Goal: Task Accomplishment & Management: Complete application form

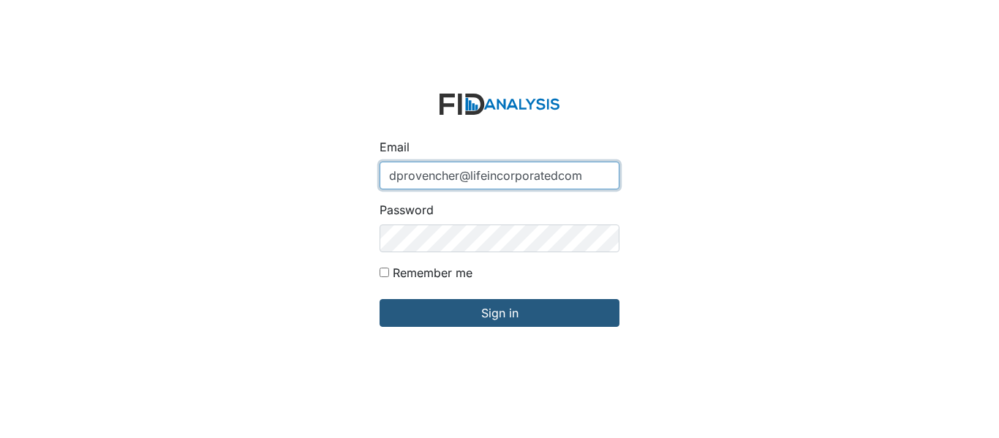
click at [557, 171] on input "dprovencher@lifeincorporatedcom" at bounding box center [500, 176] width 240 height 28
type input "[EMAIL_ADDRESS][DOMAIN_NAME]"
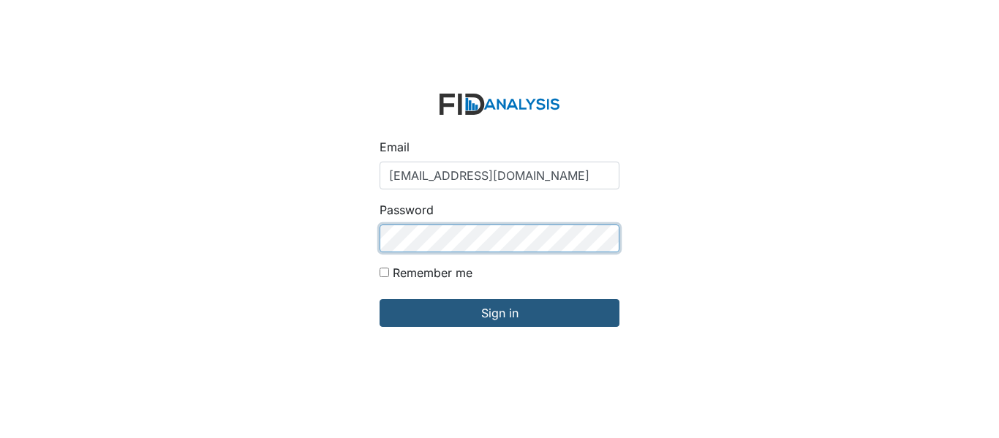
click at [380, 299] on input "Sign in" at bounding box center [500, 313] width 240 height 28
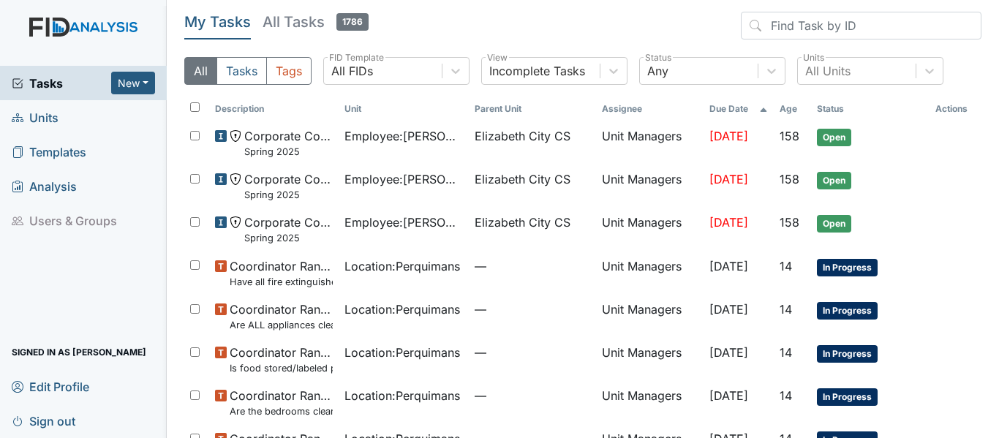
click at [46, 120] on span "Units" at bounding box center [35, 117] width 47 height 23
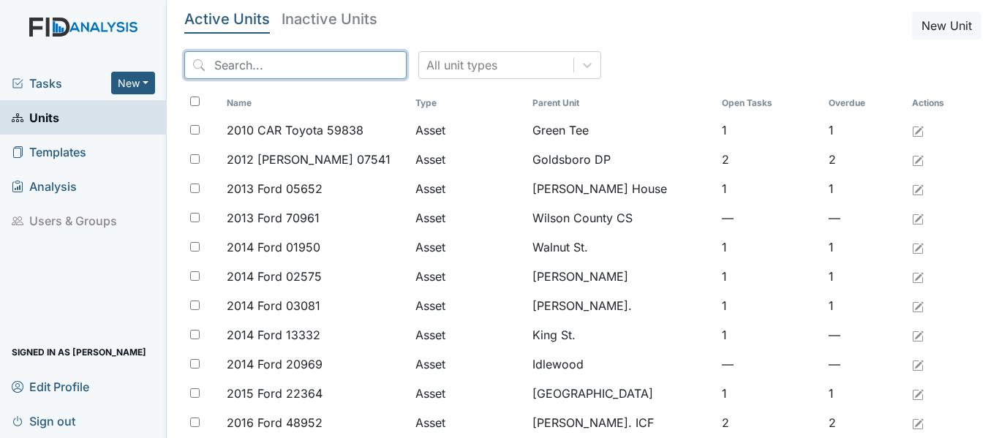
click at [230, 65] on input "search" at bounding box center [295, 65] width 222 height 28
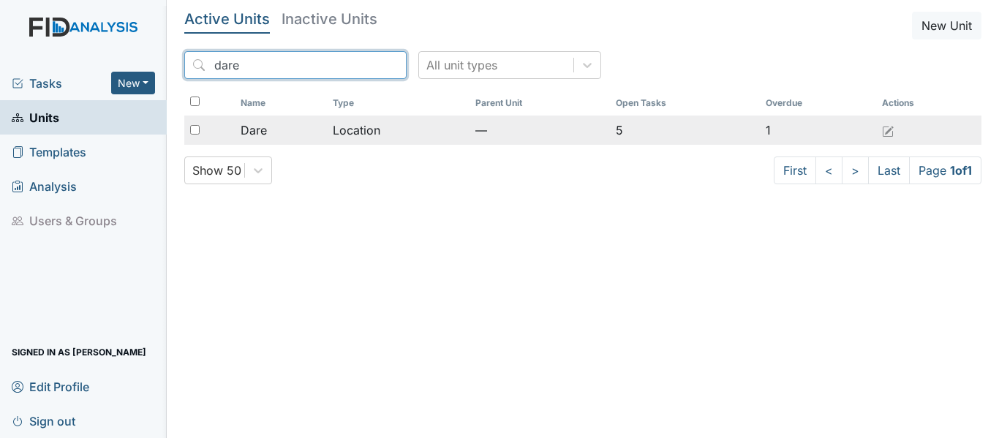
type input "dare"
click at [298, 127] on div "Dare" at bounding box center [281, 130] width 80 height 18
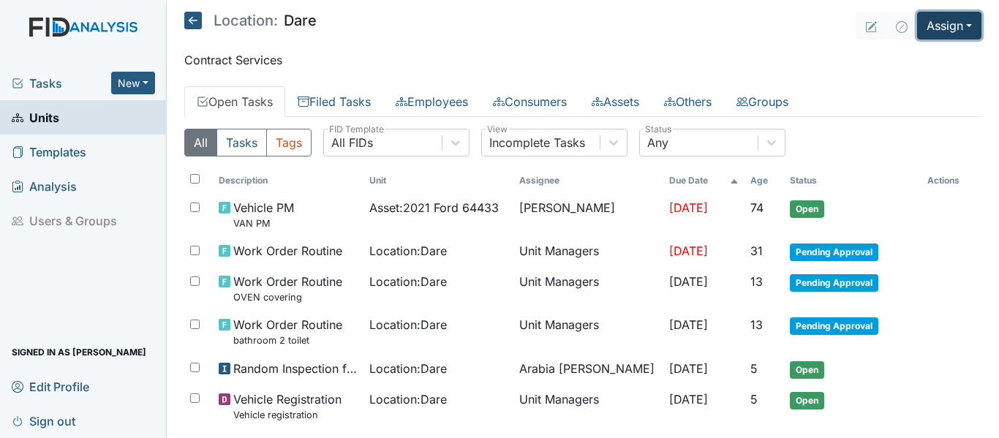
click at [948, 38] on button "Assign" at bounding box center [949, 26] width 64 height 28
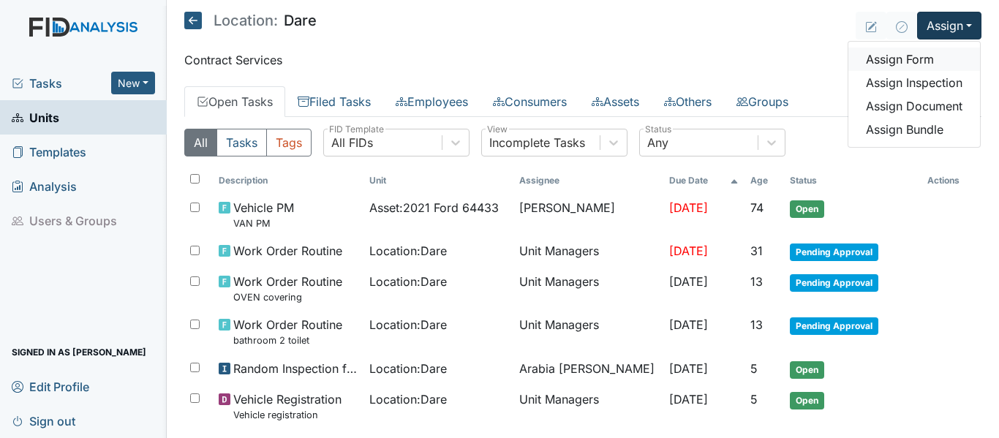
click at [898, 60] on link "Assign Form" at bounding box center [914, 59] width 132 height 23
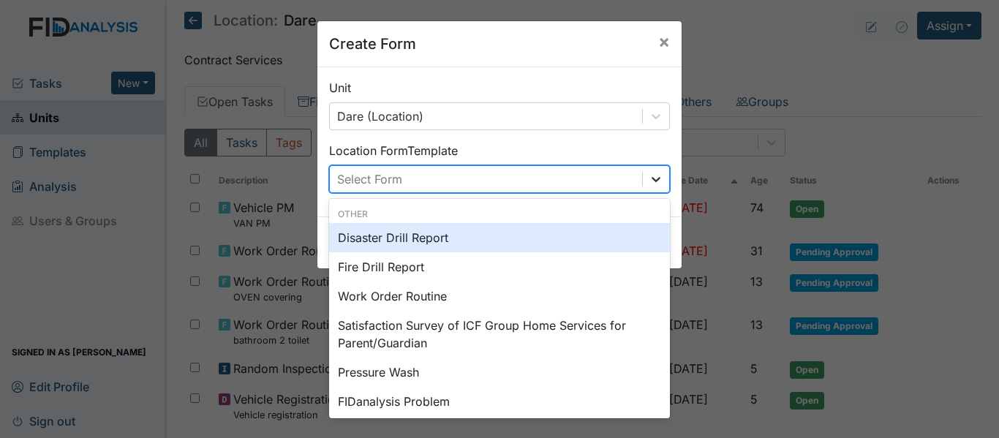
click at [648, 171] on div at bounding box center [656, 179] width 26 height 26
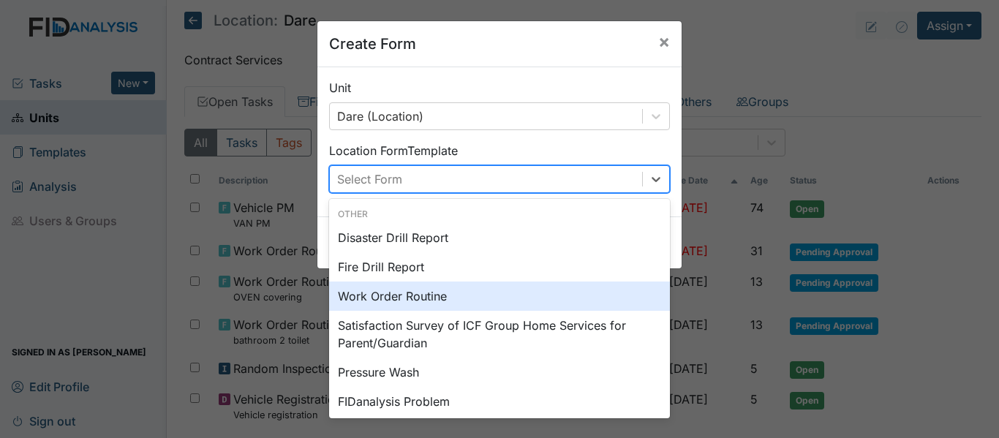
click at [384, 293] on div "Work Order Routine" at bounding box center [499, 296] width 341 height 29
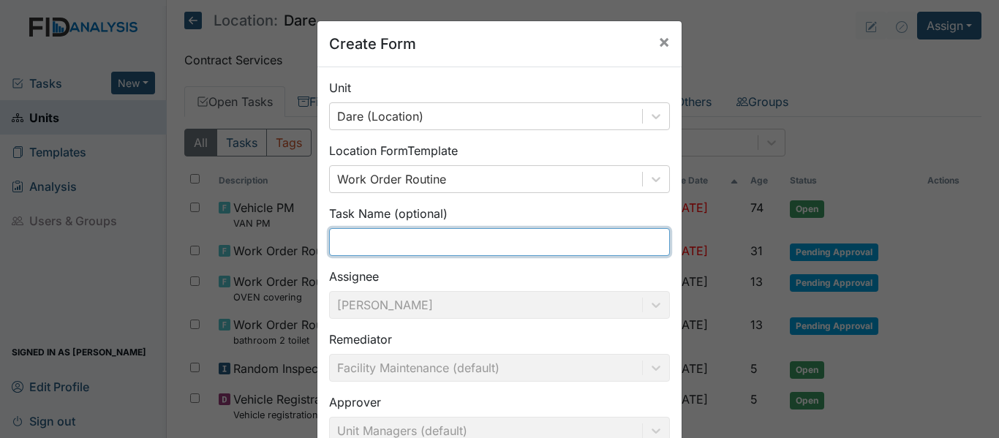
click at [368, 252] on input "text" at bounding box center [499, 242] width 341 height 28
type input "D"
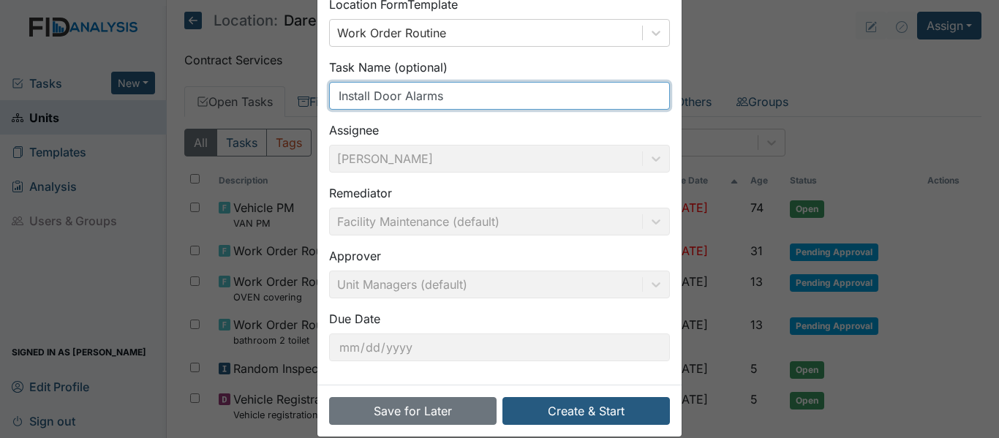
scroll to position [166, 0]
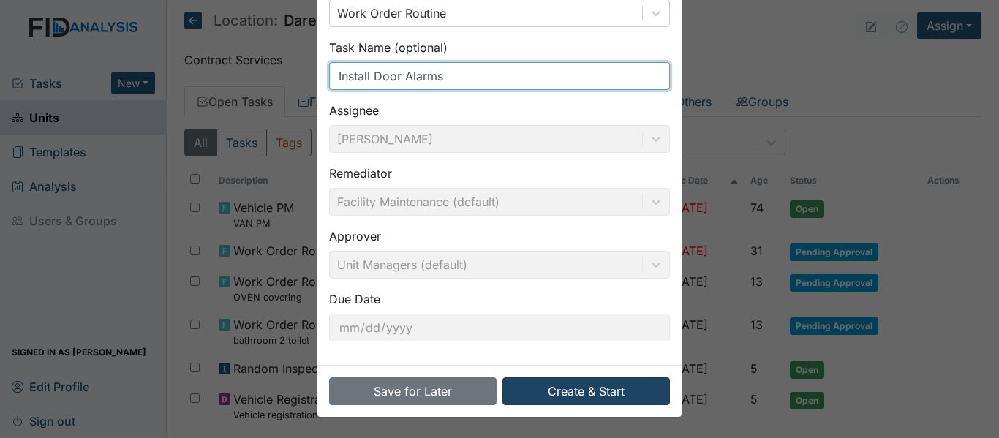
type input "Install Door Alarms"
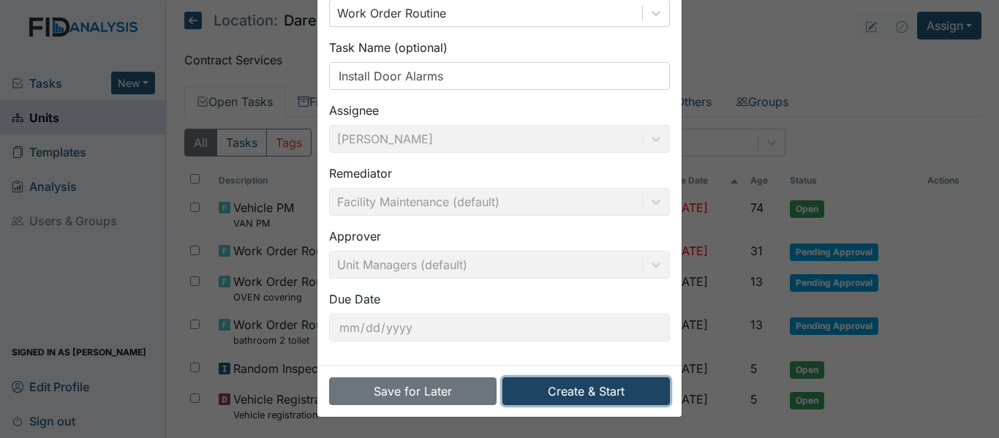
click at [571, 391] on button "Create & Start" at bounding box center [587, 391] width 168 height 28
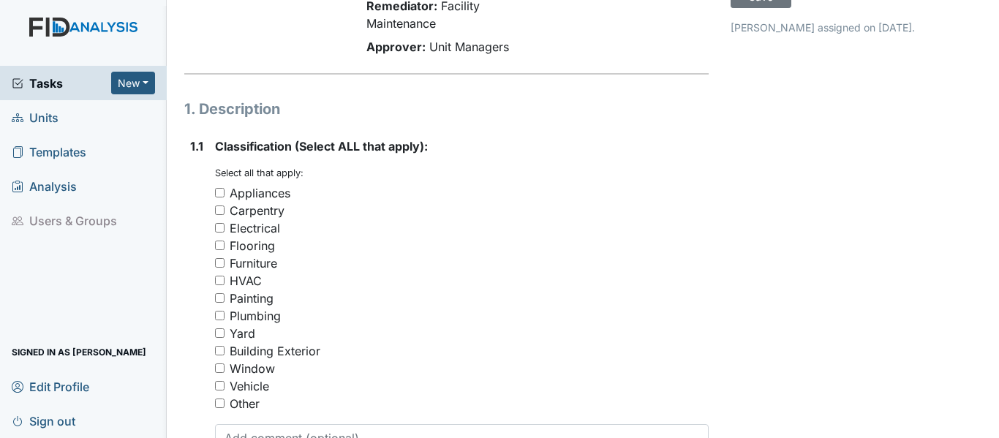
scroll to position [219, 0]
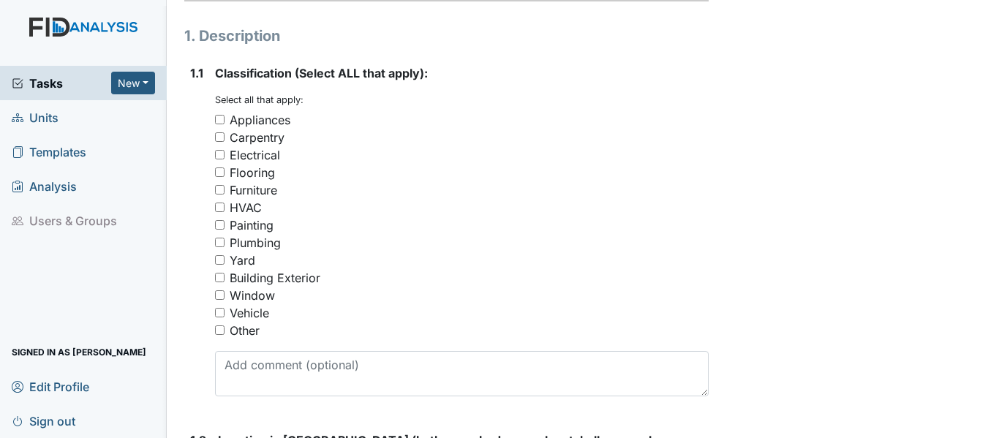
click at [249, 339] on div "Other" at bounding box center [245, 331] width 30 height 18
click at [225, 335] on input "Other" at bounding box center [220, 331] width 10 height 10
checkbox input "true"
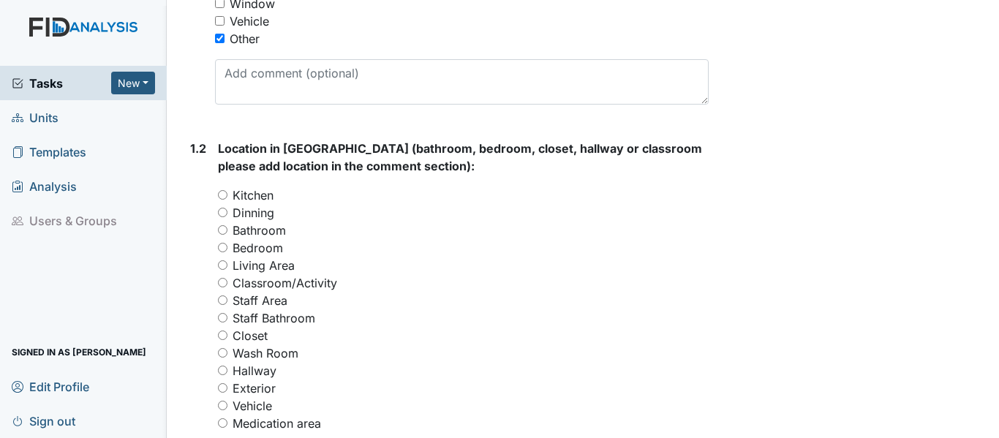
scroll to position [512, 0]
click at [254, 256] on label "Bedroom" at bounding box center [258, 247] width 50 height 18
click at [227, 252] on input "Bedroom" at bounding box center [223, 247] width 10 height 10
radio input "true"
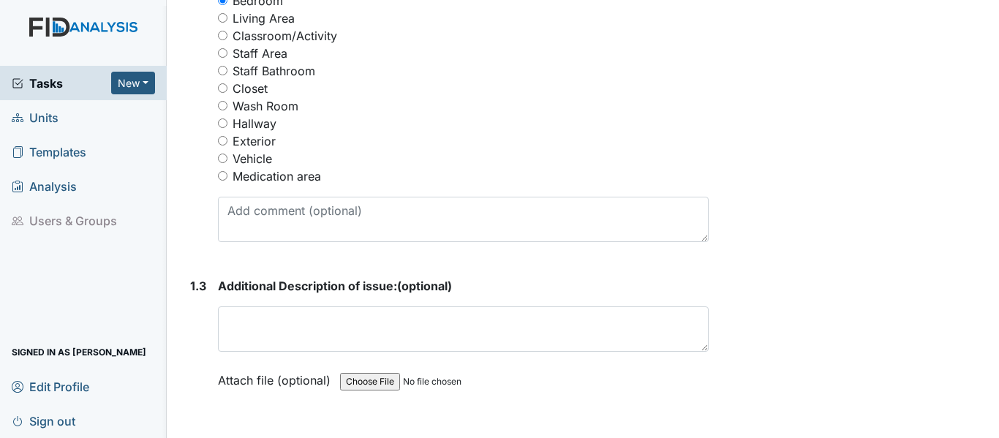
scroll to position [805, 0]
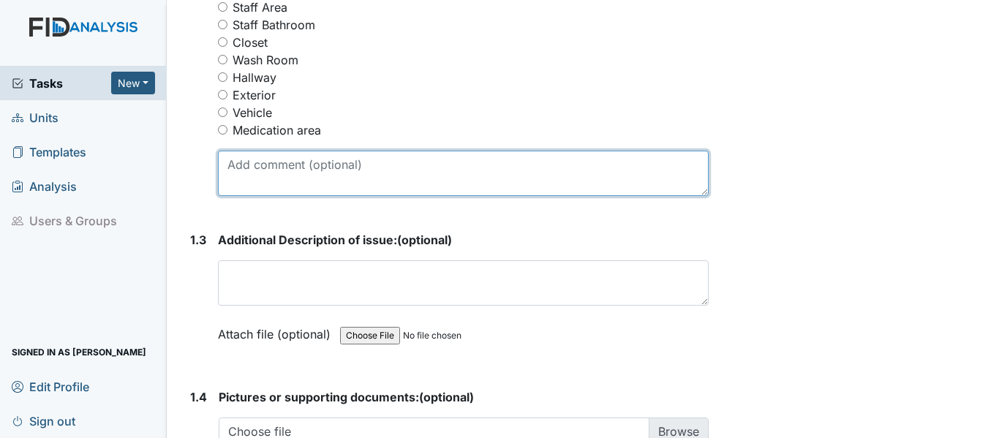
click at [251, 187] on textarea at bounding box center [463, 173] width 491 height 45
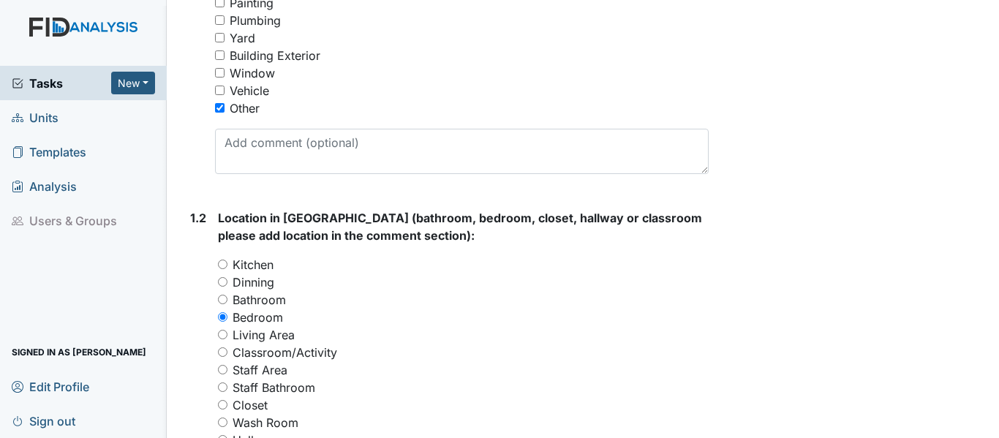
scroll to position [439, 0]
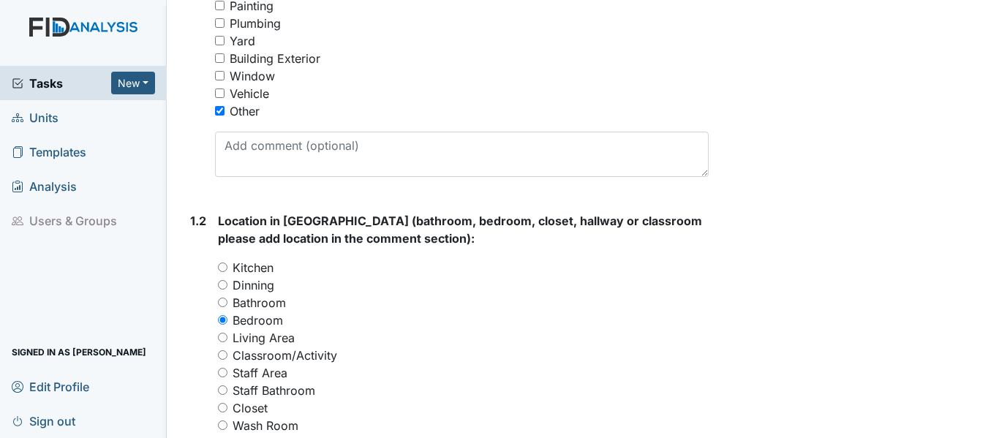
type textarea "Bedrooms 5 and 6"
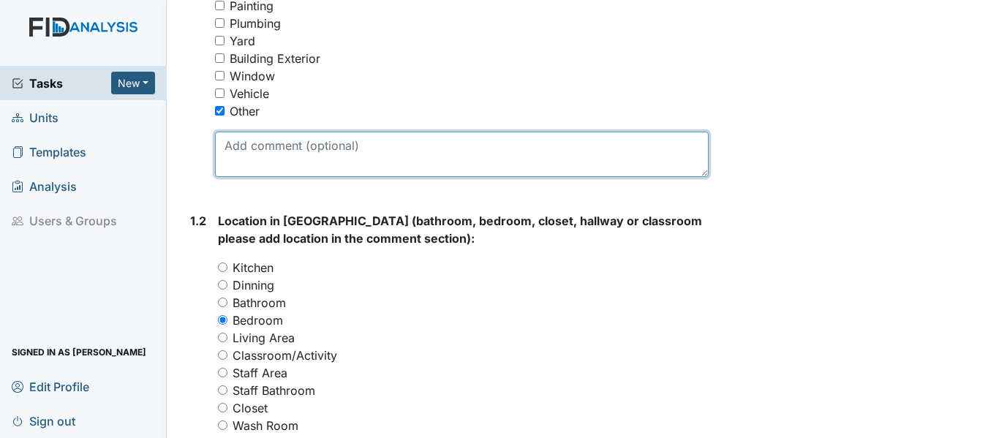
click at [233, 161] on textarea at bounding box center [462, 154] width 494 height 45
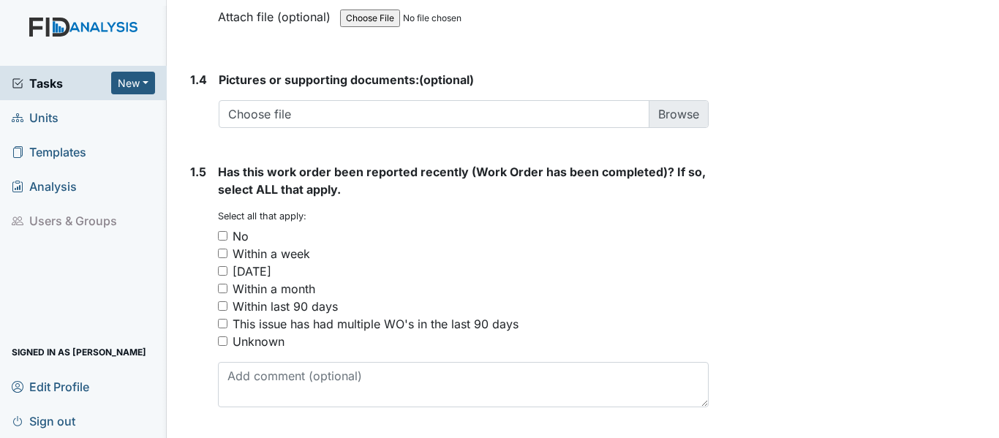
scroll to position [1170, 0]
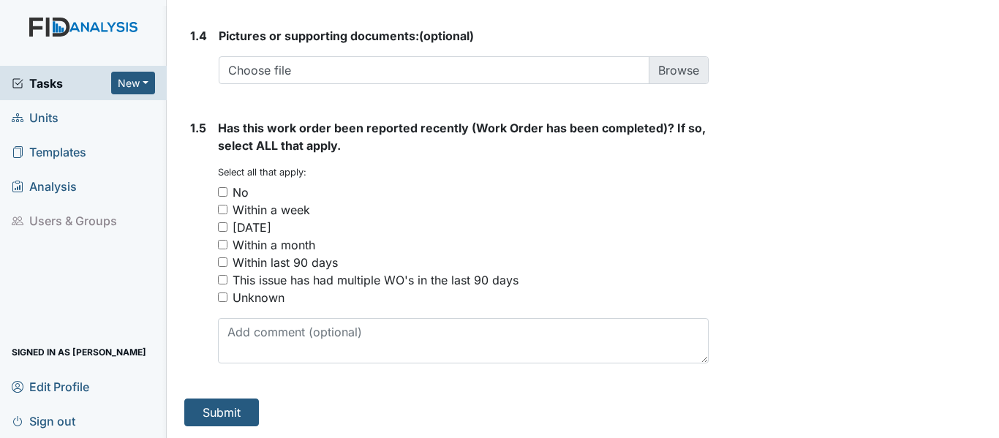
type textarea "Install door alarms for safety monitoring on bedroom doors 5 & 6"
click at [237, 201] on div "No" at bounding box center [241, 193] width 16 height 18
click at [227, 197] on input "No" at bounding box center [223, 192] width 10 height 10
checkbox input "true"
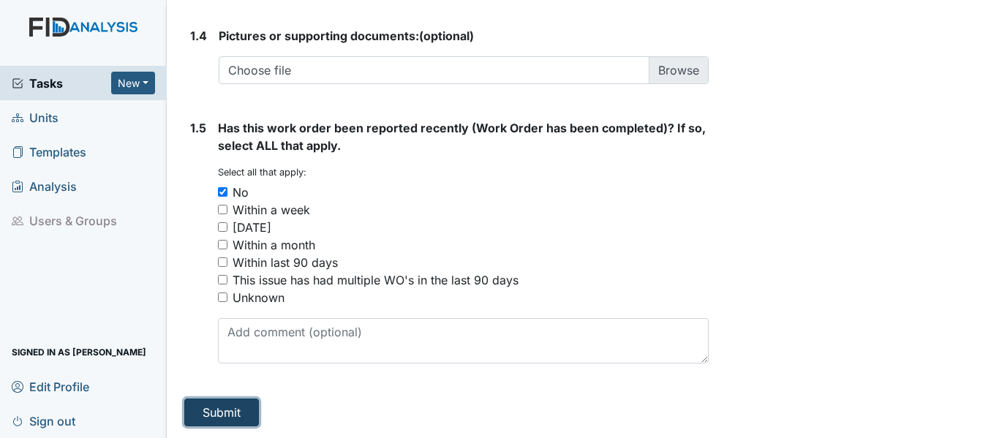
click at [214, 419] on button "Submit" at bounding box center [221, 413] width 75 height 28
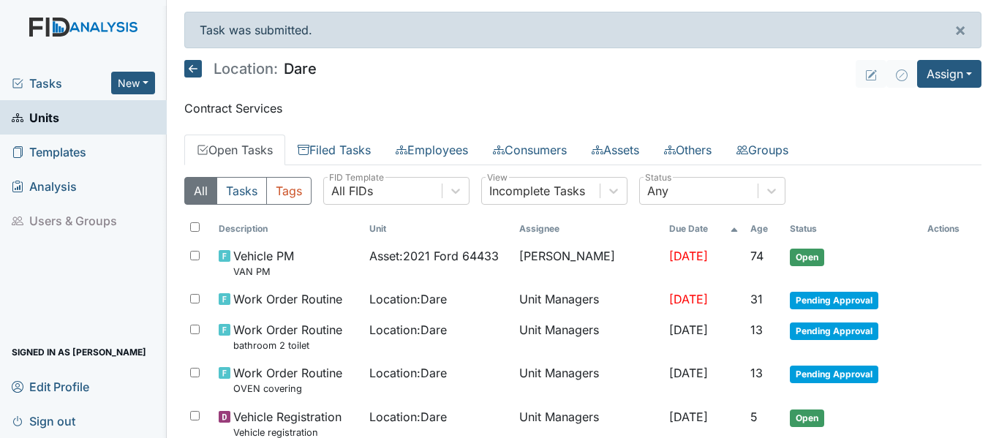
click at [710, 83] on header "Location: Dare Assign Assign Form Assign Inspection Assign Document Assign Bund…" at bounding box center [582, 74] width 797 height 28
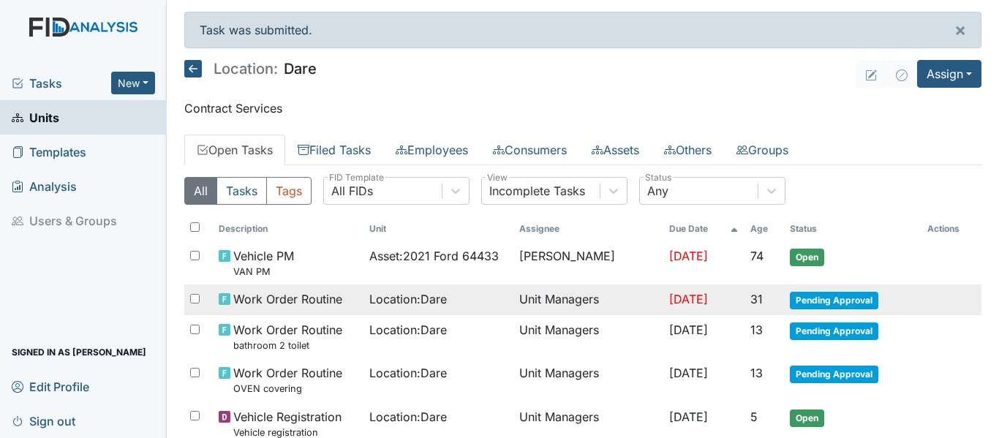
scroll to position [73, 0]
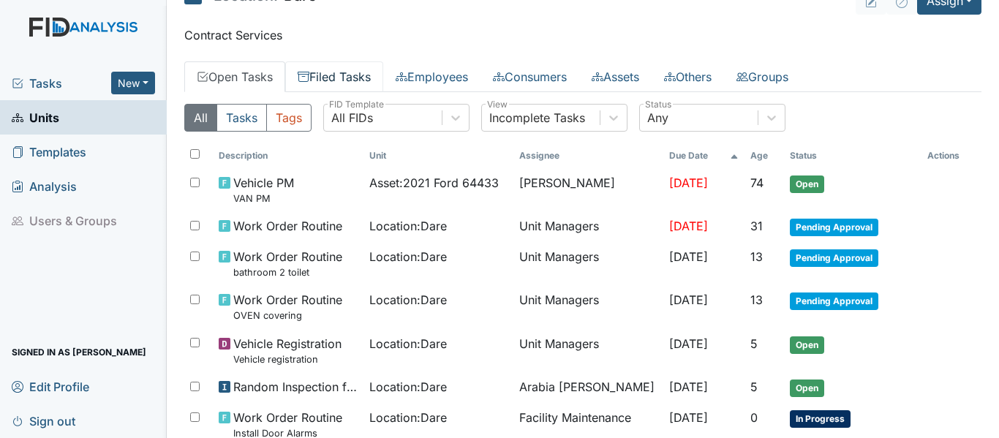
click at [323, 78] on link "Filed Tasks" at bounding box center [334, 76] width 98 height 31
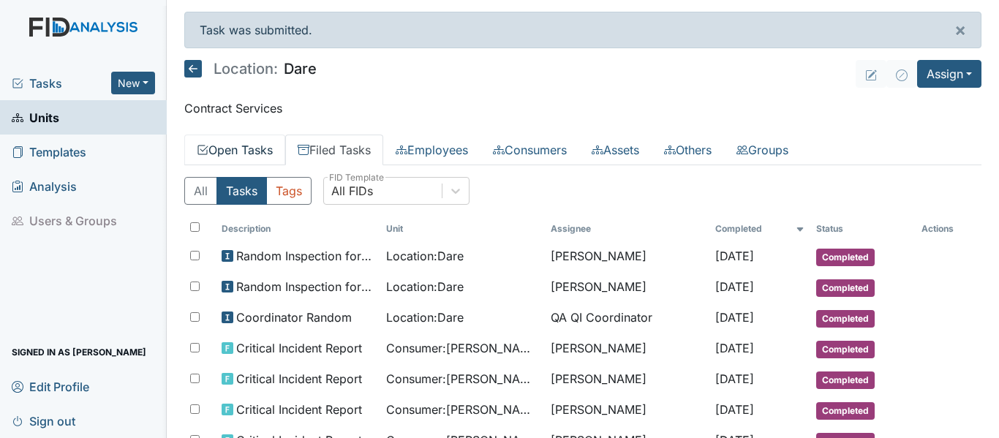
click at [238, 143] on link "Open Tasks" at bounding box center [234, 150] width 101 height 31
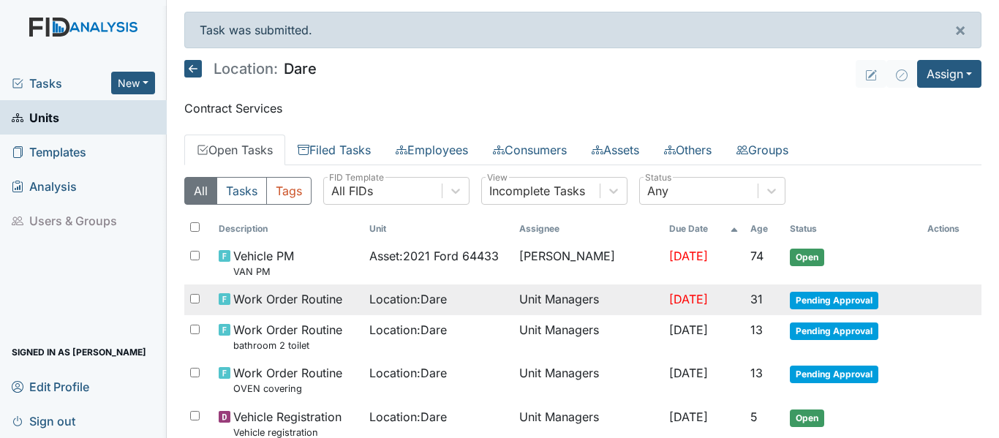
click at [369, 300] on span "Location : Dare" at bounding box center [408, 299] width 78 height 18
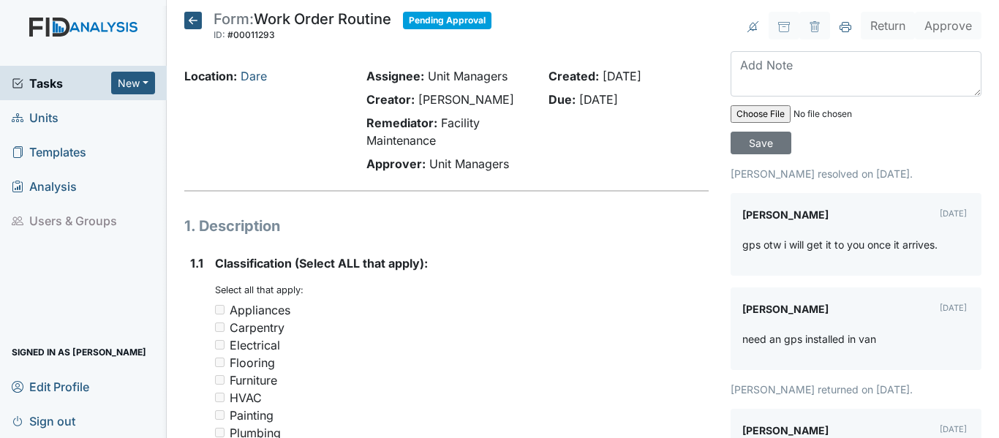
click at [195, 26] on icon at bounding box center [193, 21] width 18 height 18
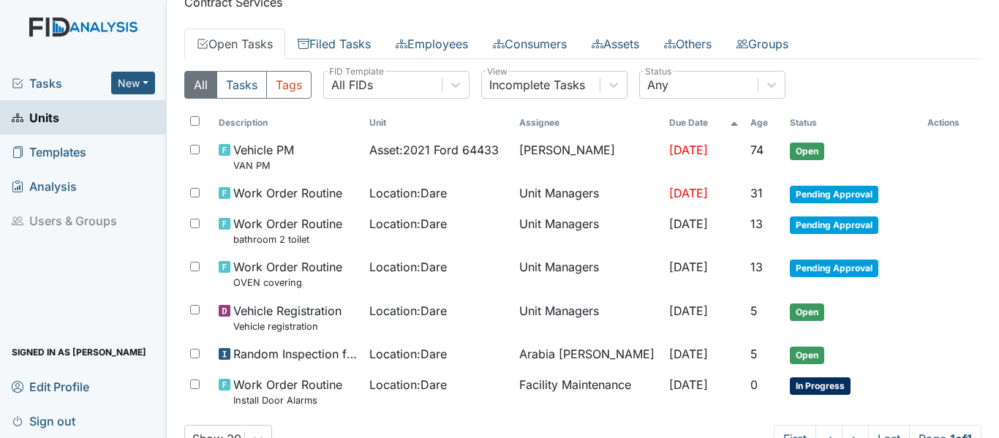
scroll to position [108, 0]
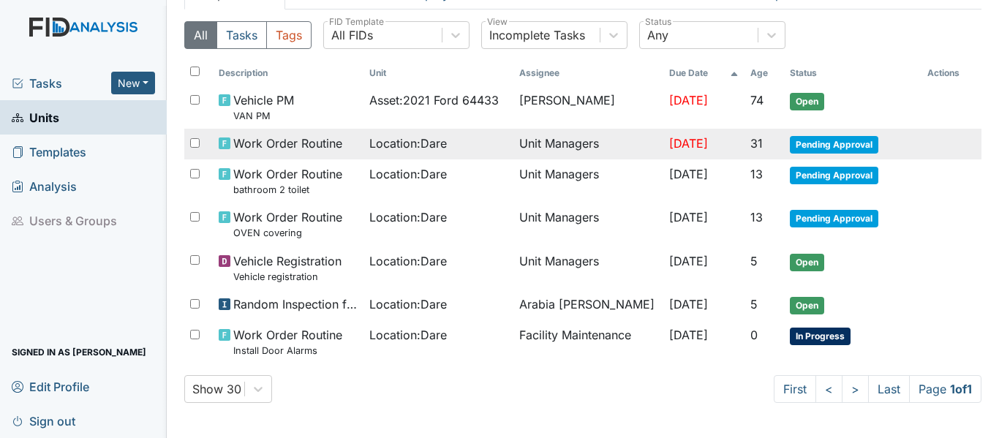
click at [826, 151] on span "Pending Approval" at bounding box center [834, 145] width 89 height 18
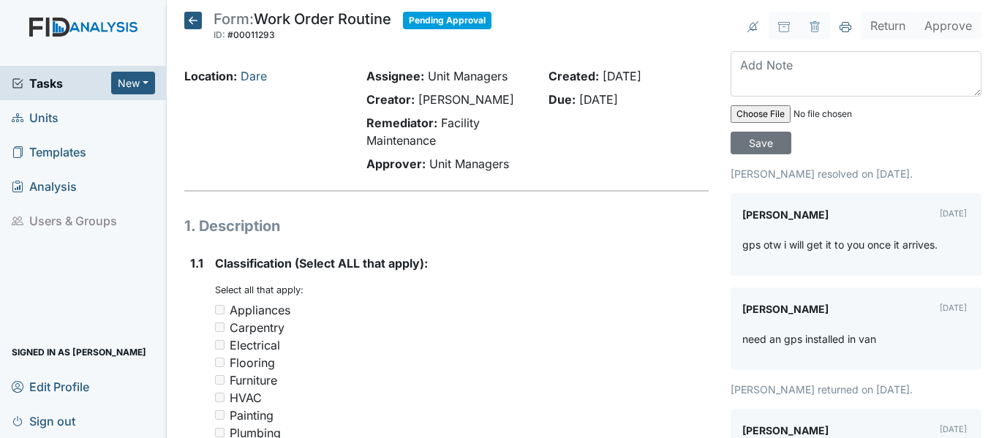
click at [189, 11] on main "Form: Work Order Routine ID: #00011293 Pending Approval Autosaving... Location:…" at bounding box center [583, 219] width 832 height 438
click at [193, 23] on icon at bounding box center [193, 21] width 18 height 18
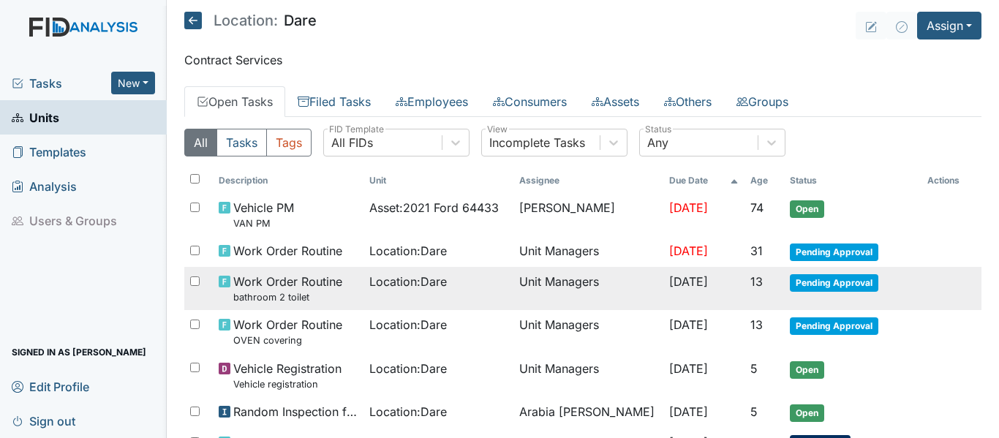
click at [822, 288] on span "Pending Approval" at bounding box center [834, 283] width 89 height 18
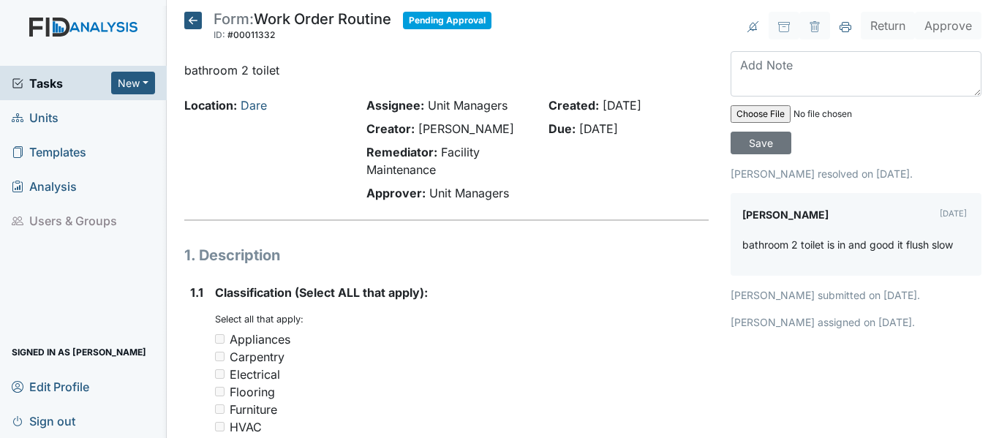
click at [190, 18] on icon at bounding box center [193, 21] width 18 height 18
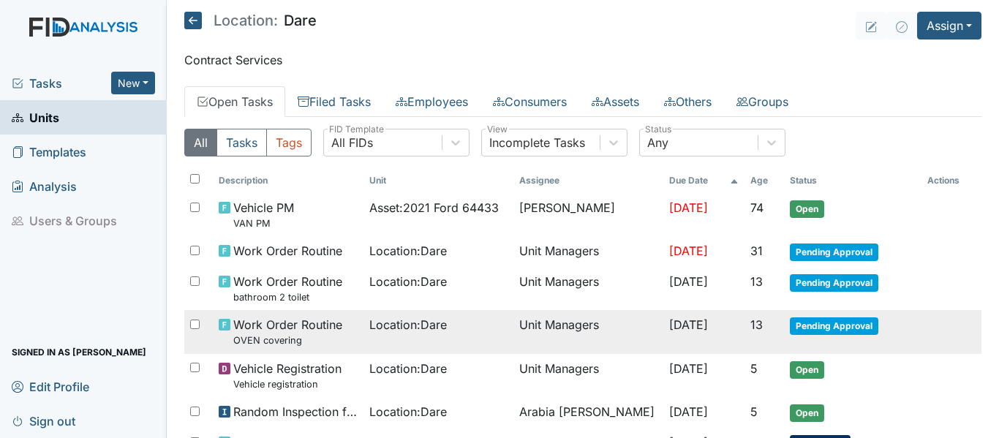
click at [826, 324] on span "Pending Approval" at bounding box center [834, 326] width 89 height 18
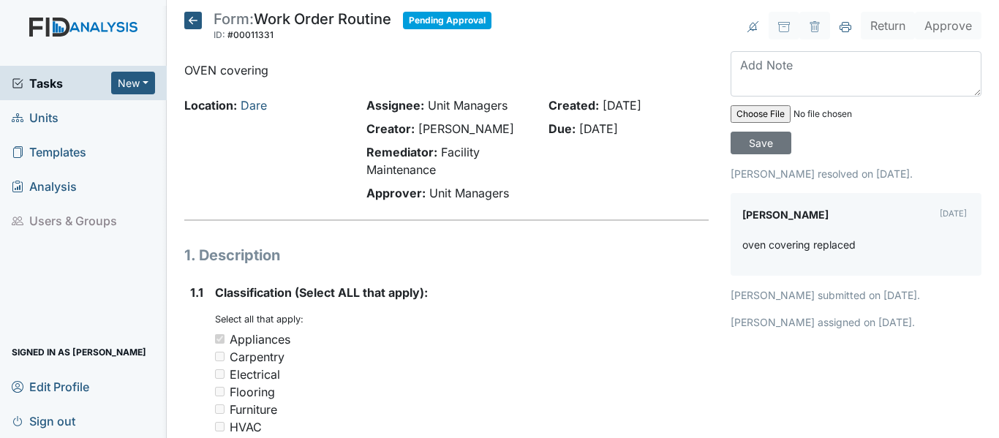
click at [185, 21] on icon at bounding box center [193, 21] width 18 height 18
